Goal: Navigation & Orientation: Find specific page/section

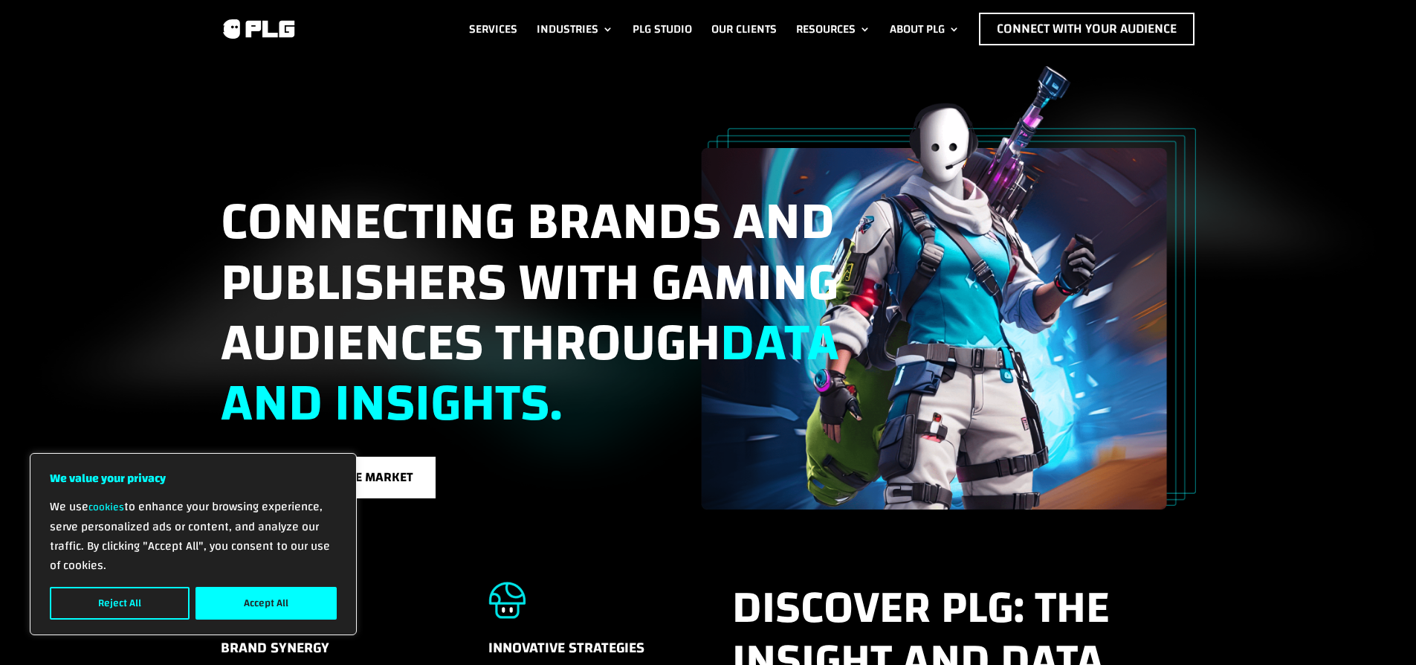
scroll to position [31, 0]
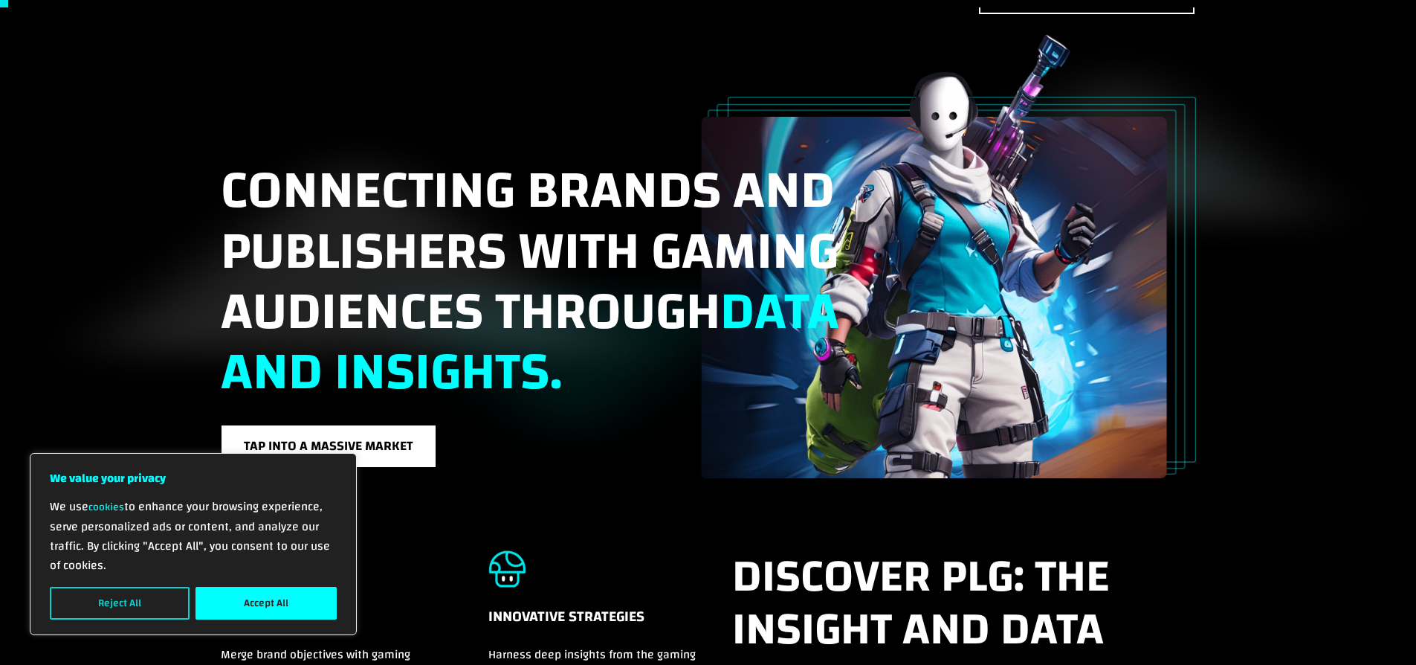
click at [106, 597] on button "Reject All" at bounding box center [120, 603] width 140 height 33
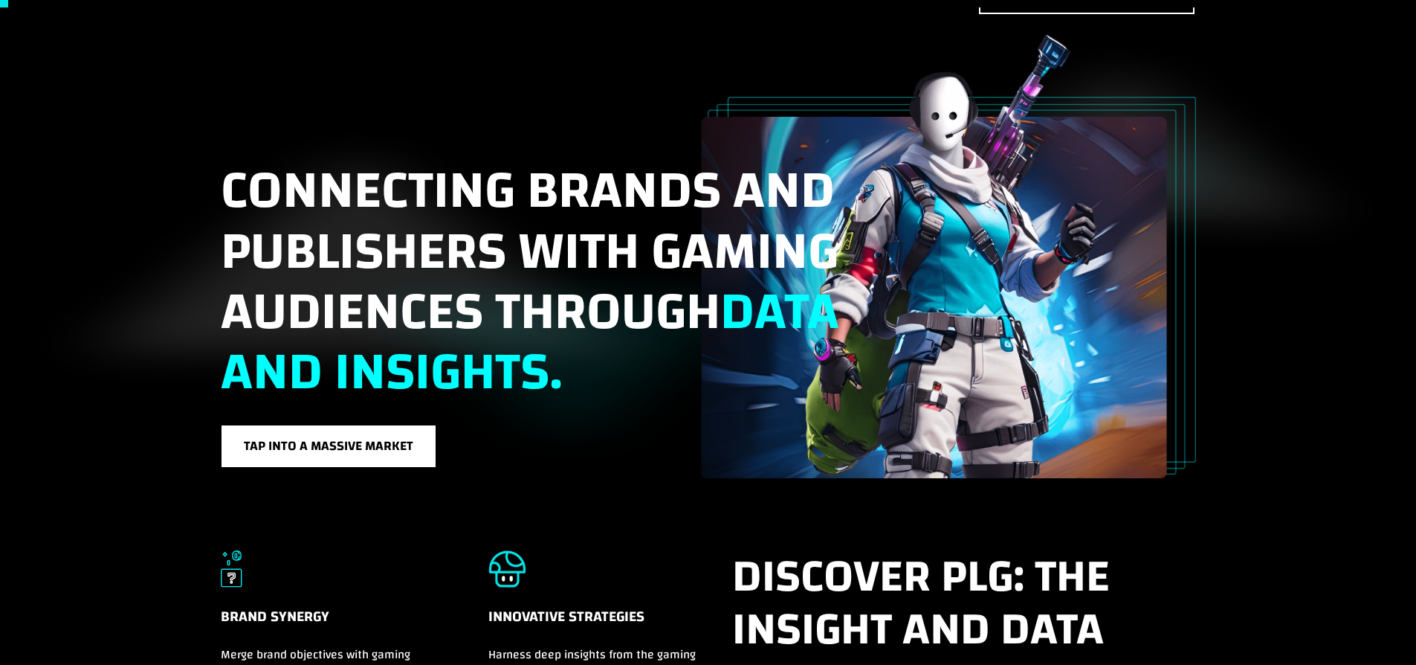
scroll to position [0, 0]
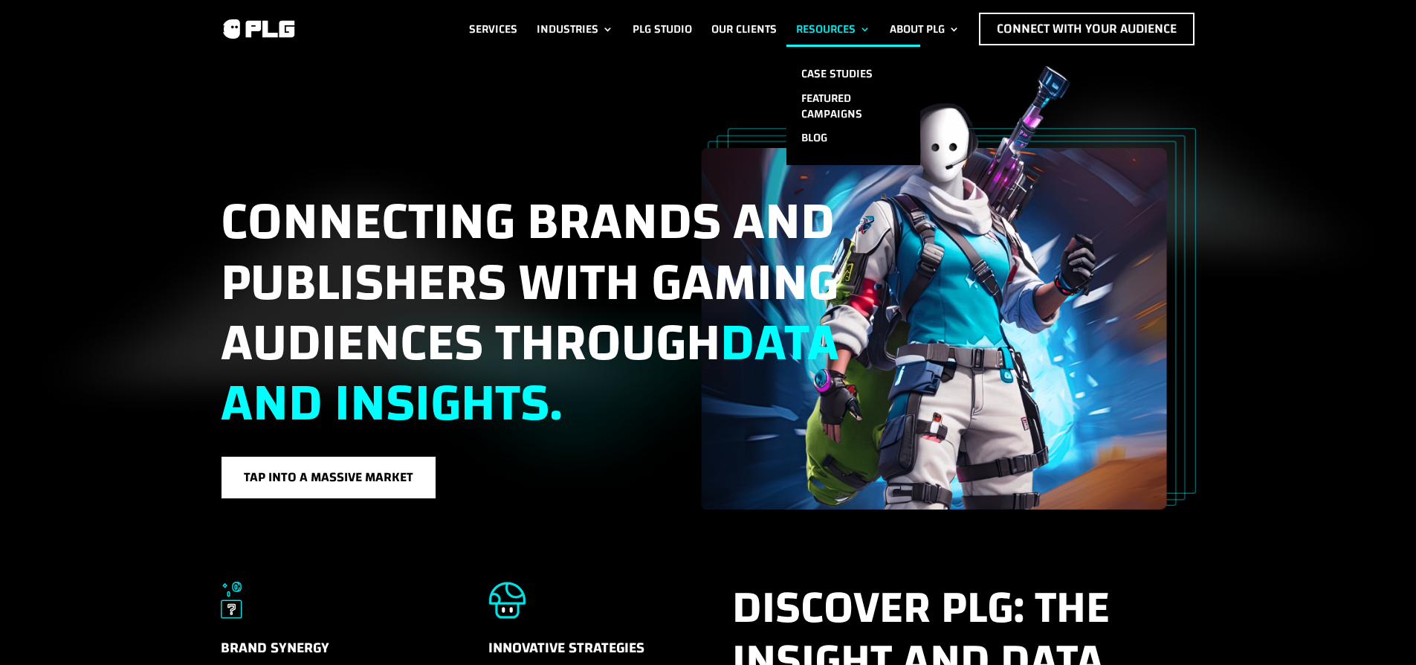
click at [833, 17] on link "Resources" at bounding box center [833, 29] width 74 height 33
click at [843, 62] on link "Case Studies" at bounding box center [853, 74] width 134 height 25
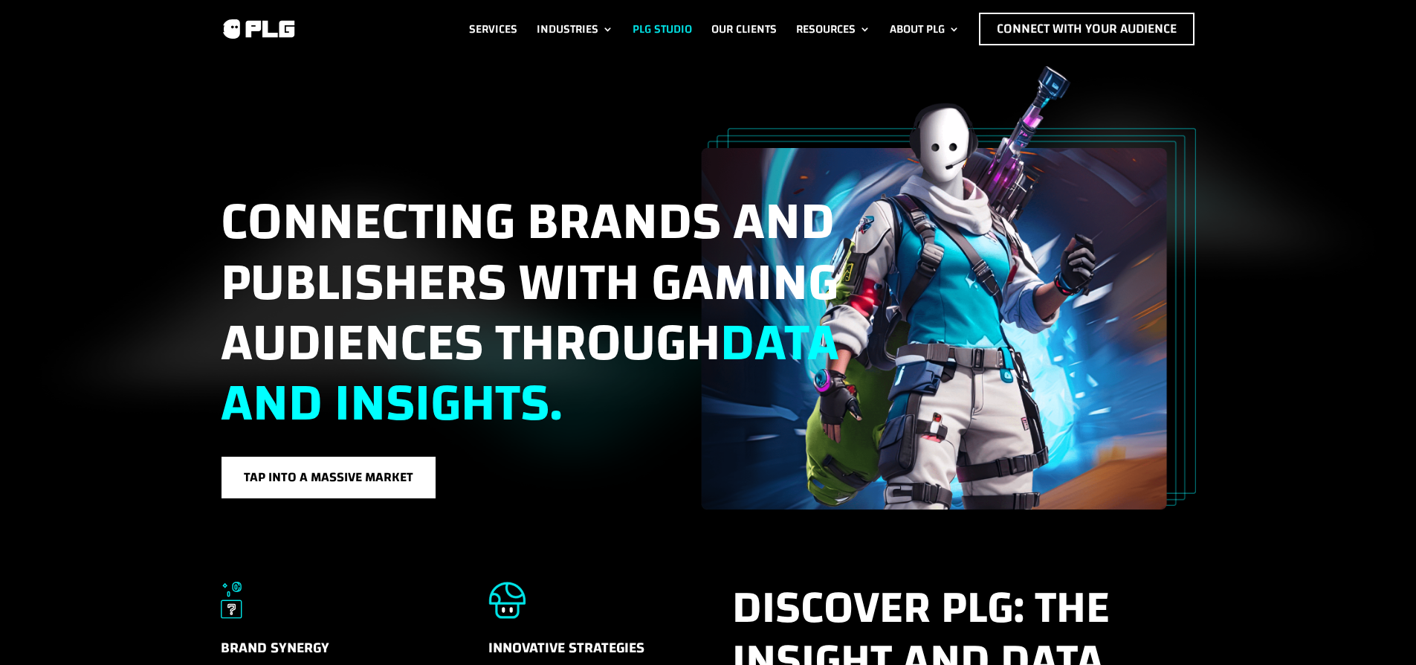
click at [645, 25] on link "PLG Studio" at bounding box center [662, 29] width 59 height 33
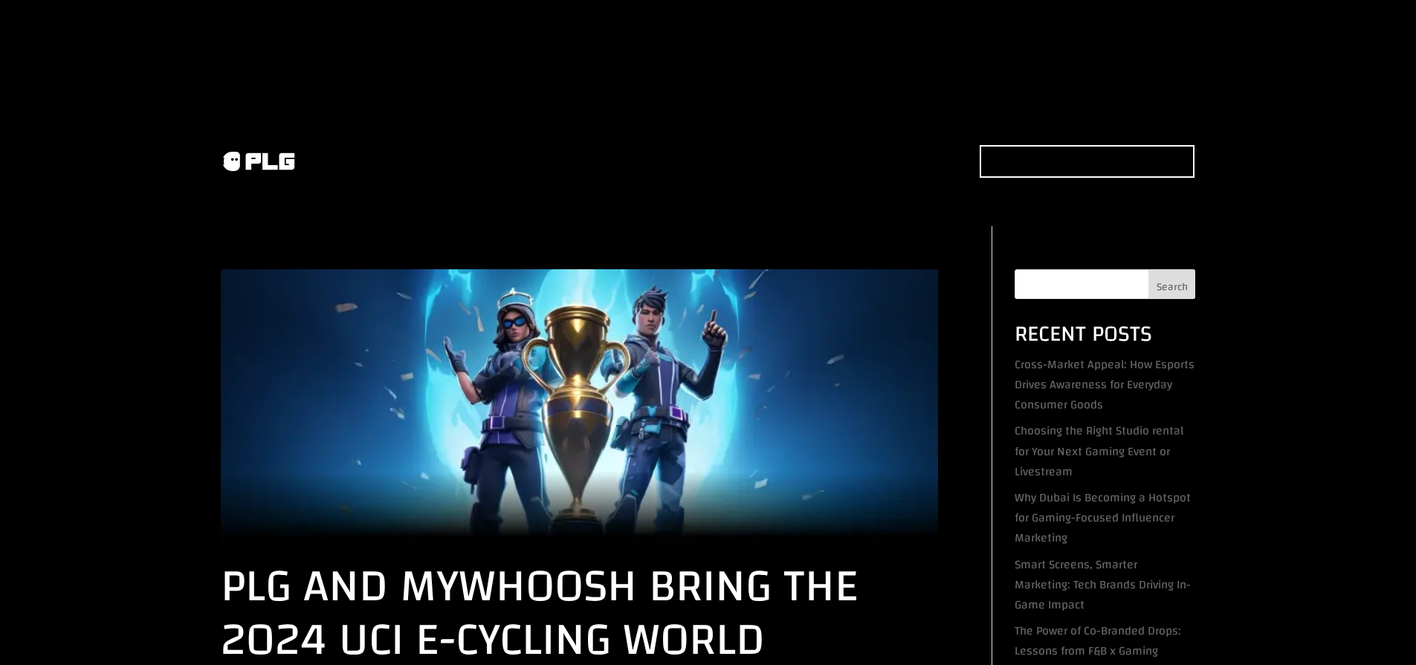
click at [725, 197] on div "Services Industries F&B Industry Tech Industry Consumer Goods Industry Life & E…" at bounding box center [708, 161] width 1416 height 129
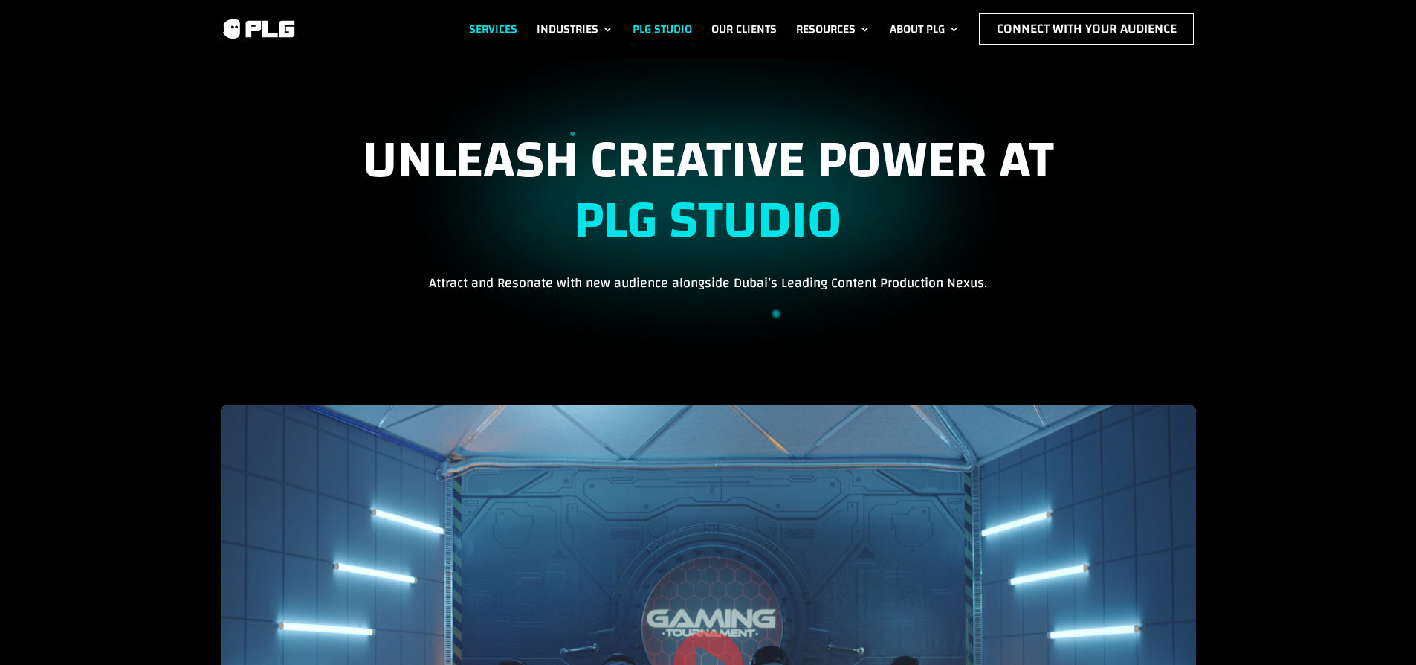
click at [486, 21] on link "Services" at bounding box center [493, 29] width 48 height 33
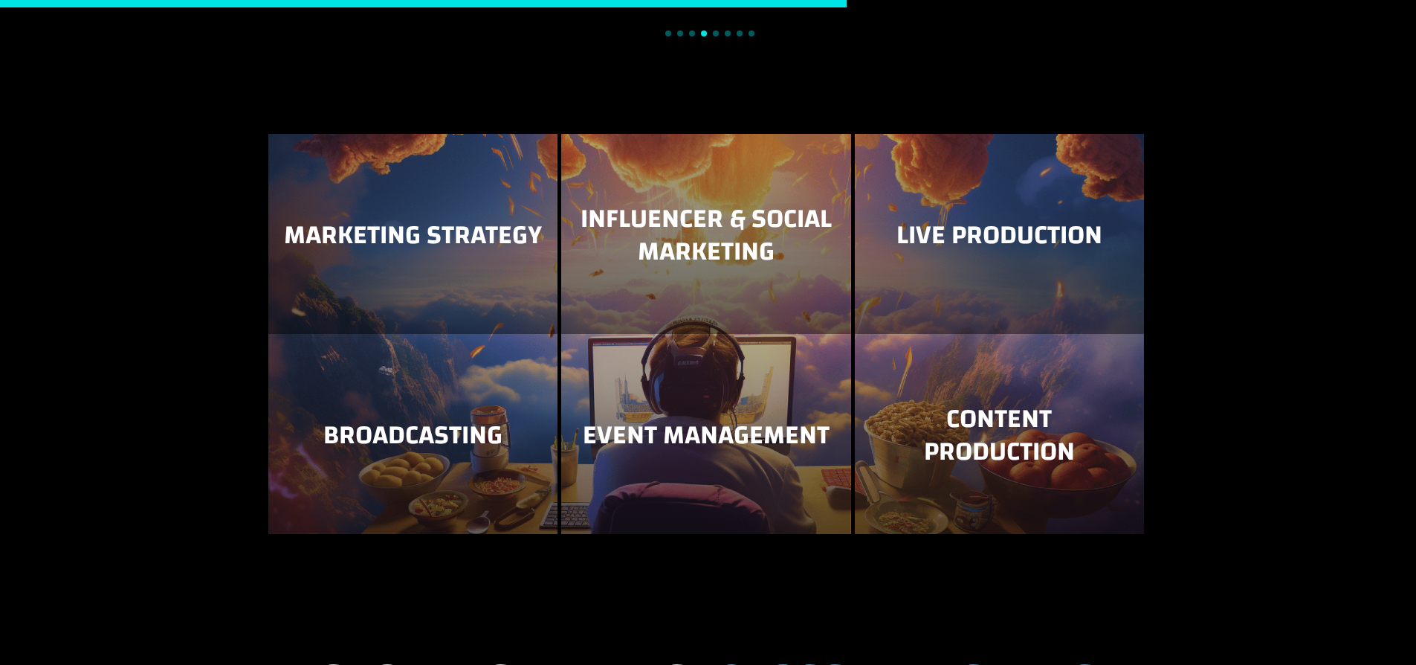
scroll to position [1953, 0]
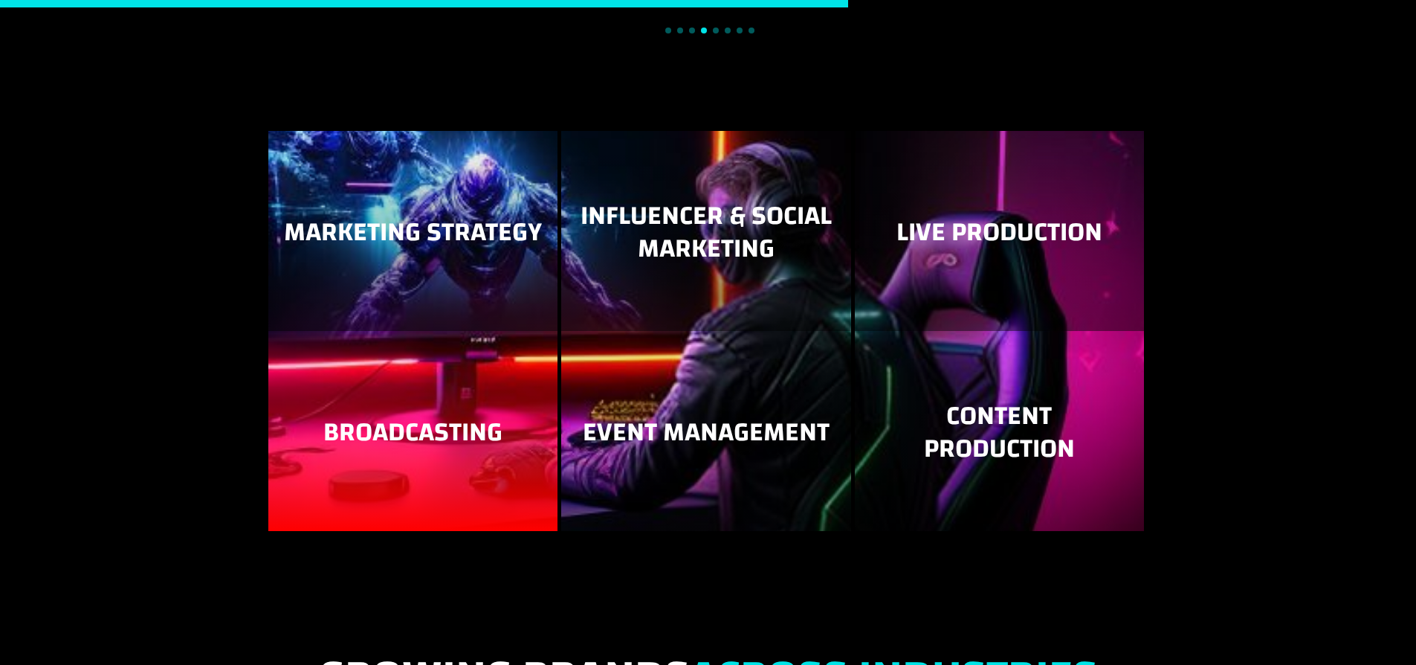
click at [364, 419] on h3 "Broadcasting" at bounding box center [412, 435] width 259 height 39
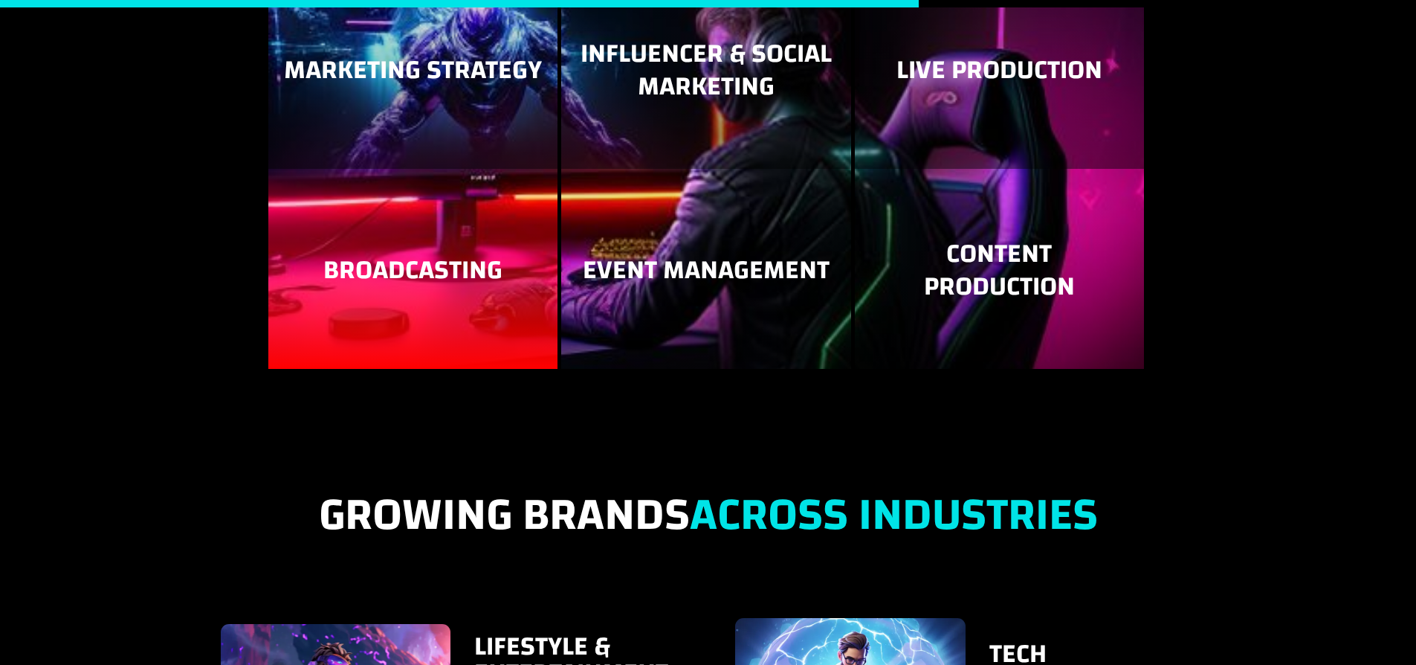
scroll to position [2256, 0]
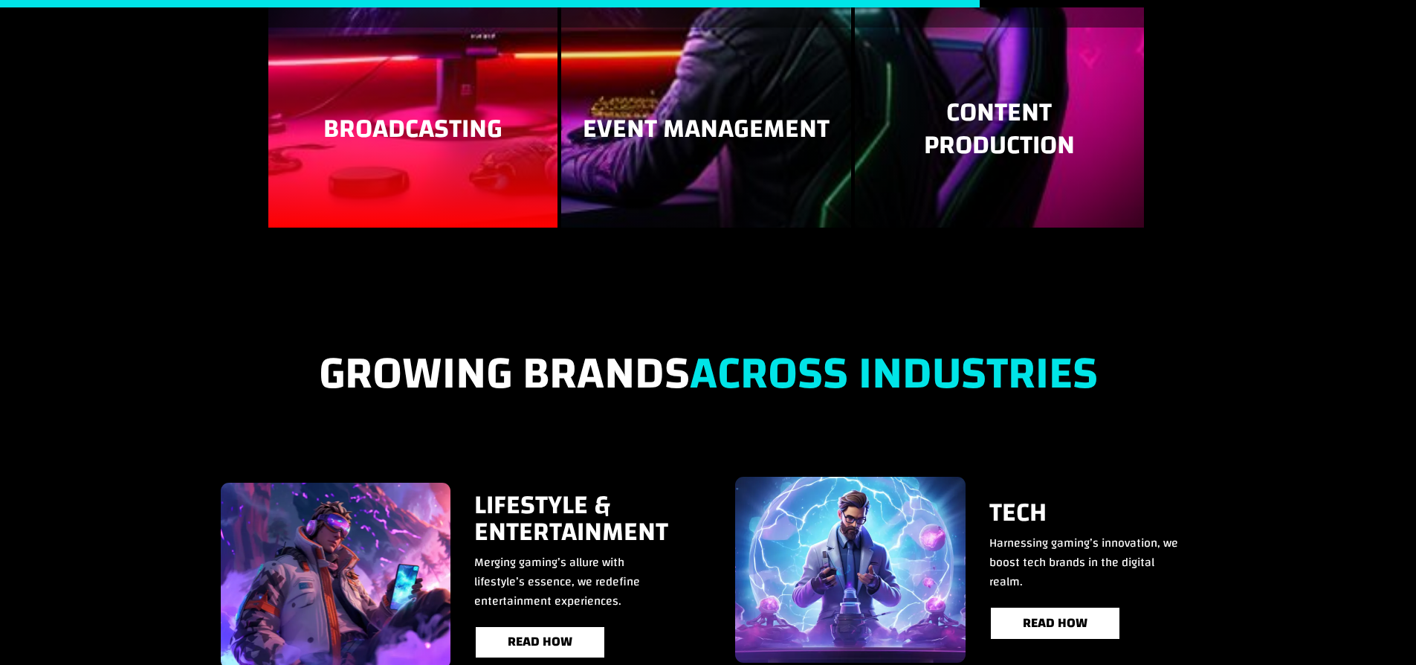
click at [402, 131] on h3 "Broadcasting" at bounding box center [412, 132] width 259 height 39
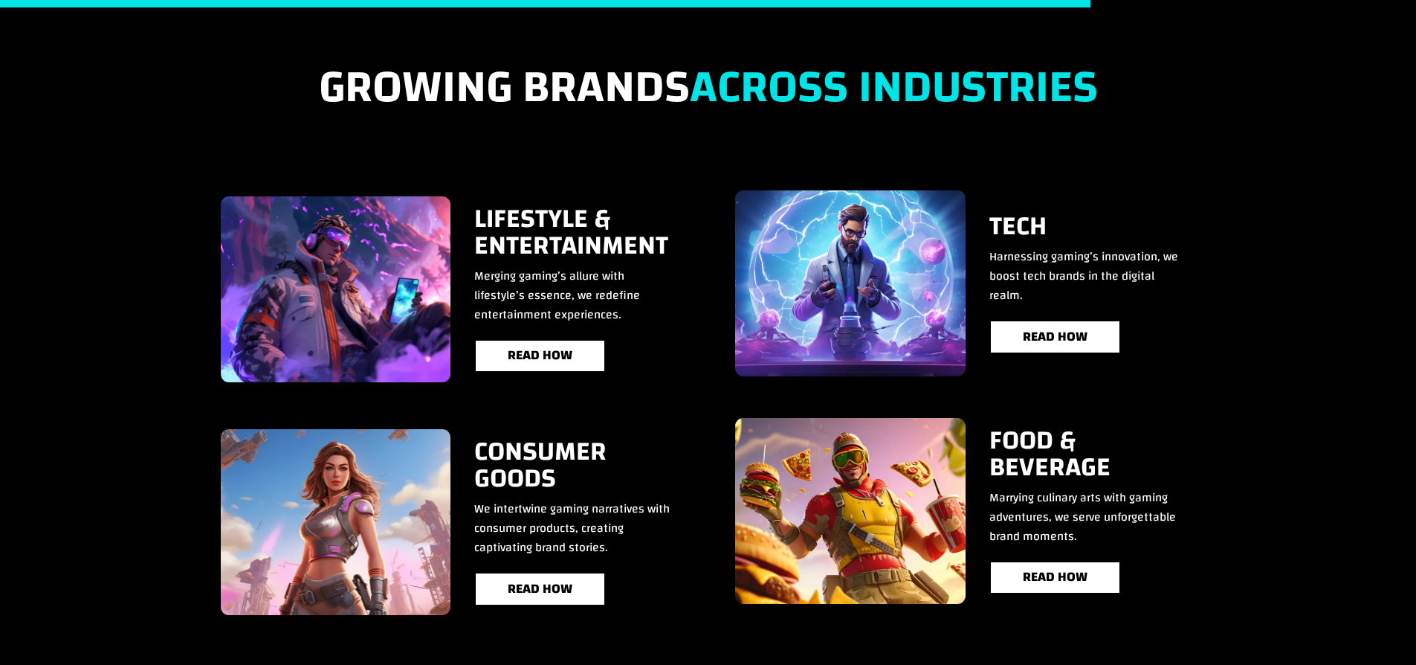
scroll to position [2625, 0]
